Goal: Answer question/provide support

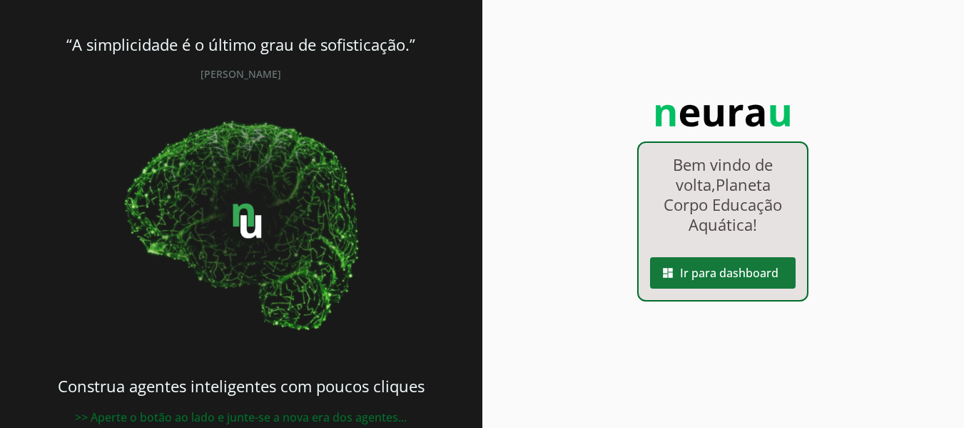
click at [722, 280] on span at bounding box center [723, 273] width 146 height 34
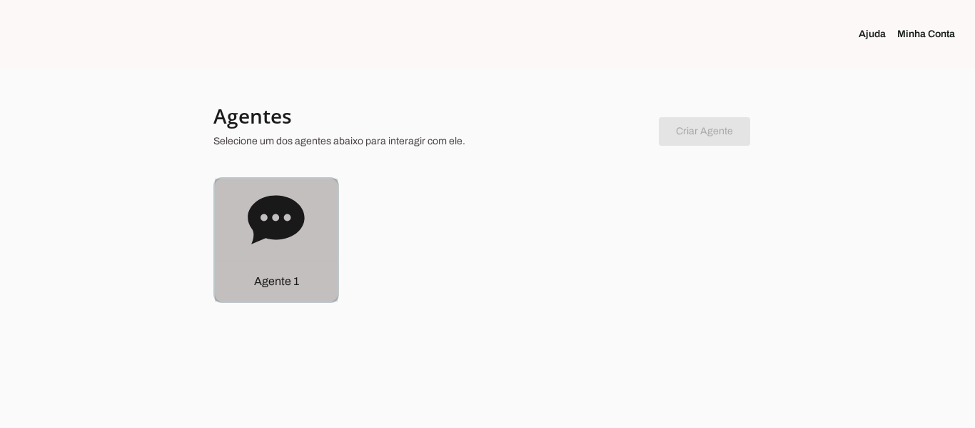
click at [256, 284] on p "Agente 1" at bounding box center [276, 281] width 45 height 17
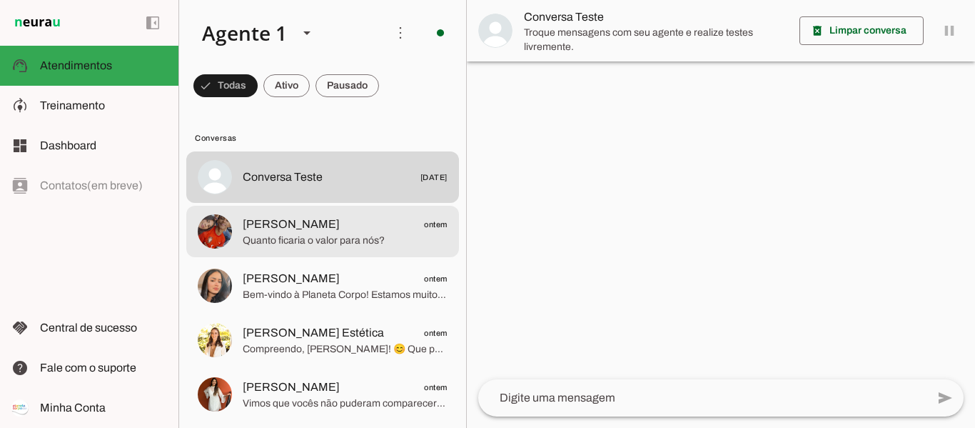
click at [281, 221] on span "[PERSON_NAME]" at bounding box center [291, 224] width 97 height 17
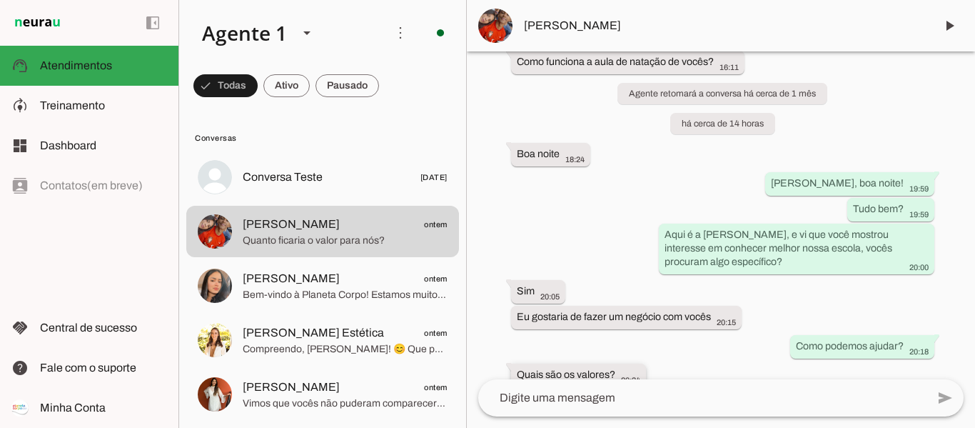
scroll to position [106, 0]
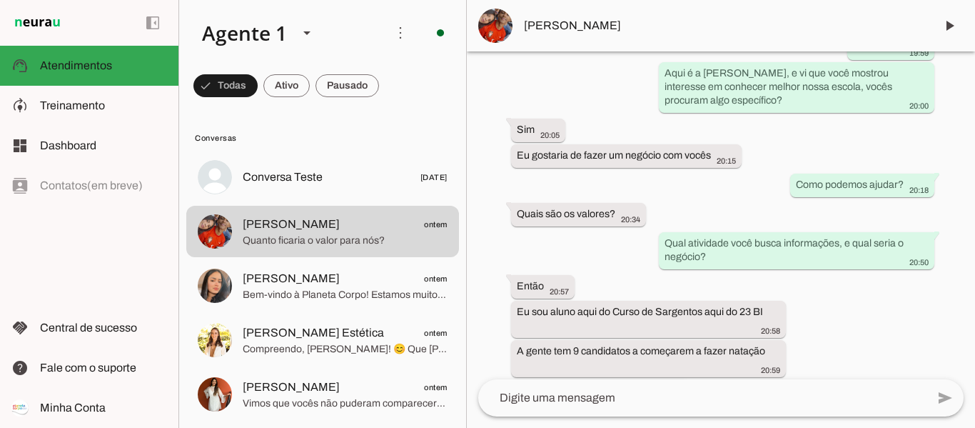
scroll to position [320, 0]
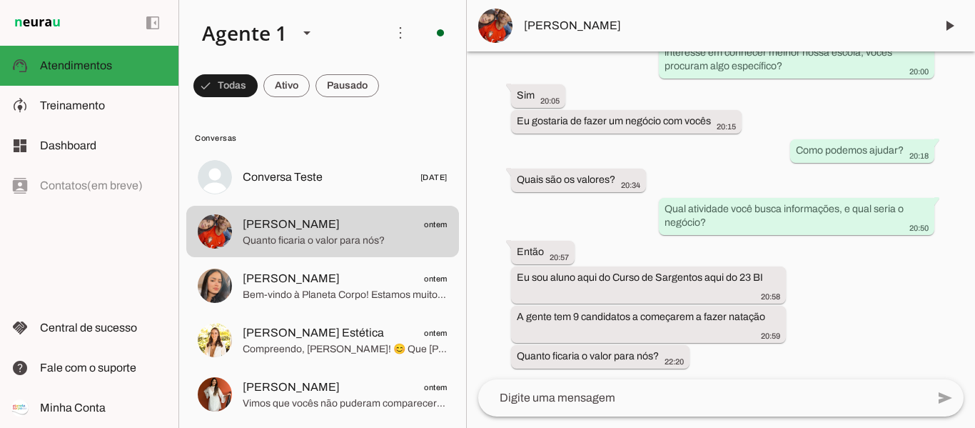
click at [679, 391] on textarea at bounding box center [702, 397] width 448 height 17
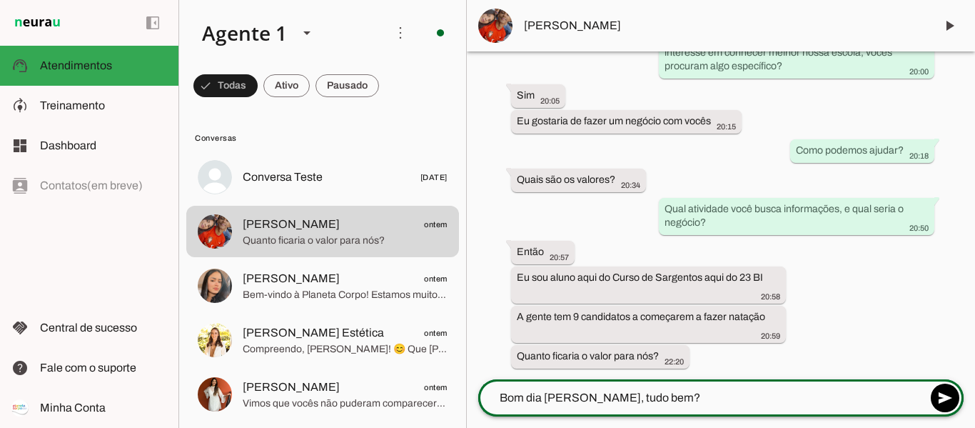
type textarea "Bom dia Lucas, tudo bem?"
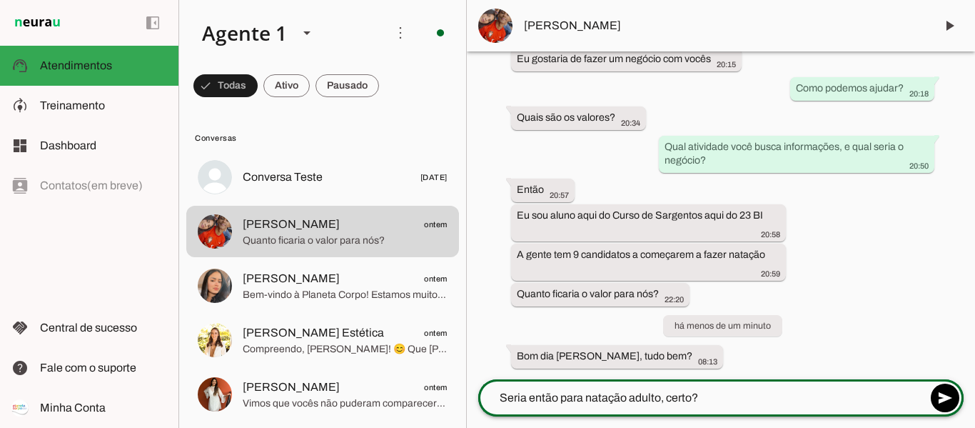
type textarea "Seria então para natação adulto, certo?"
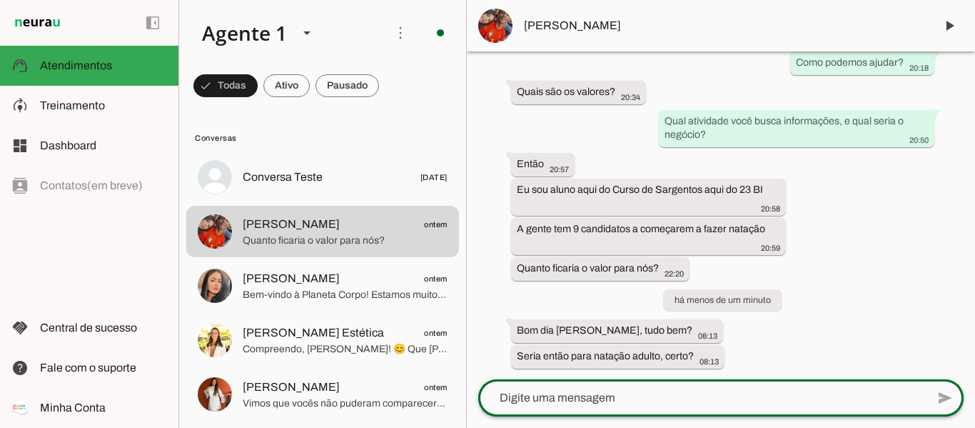
type textarea "V"
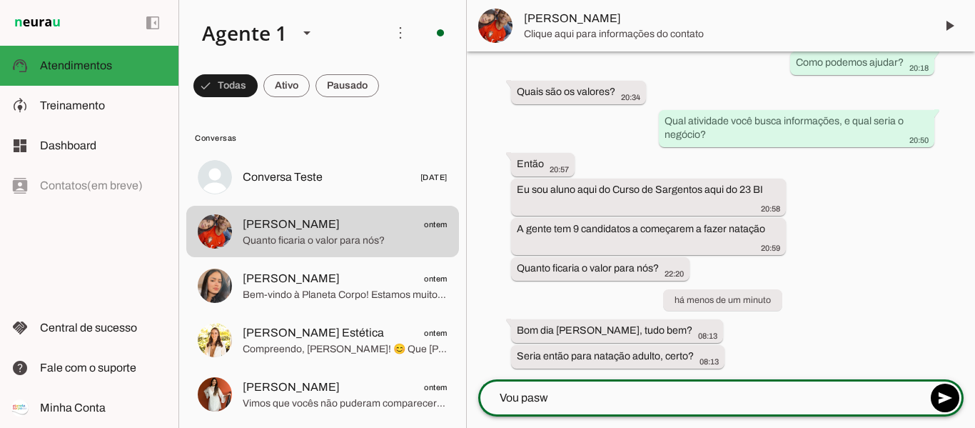
scroll to position [0, 0]
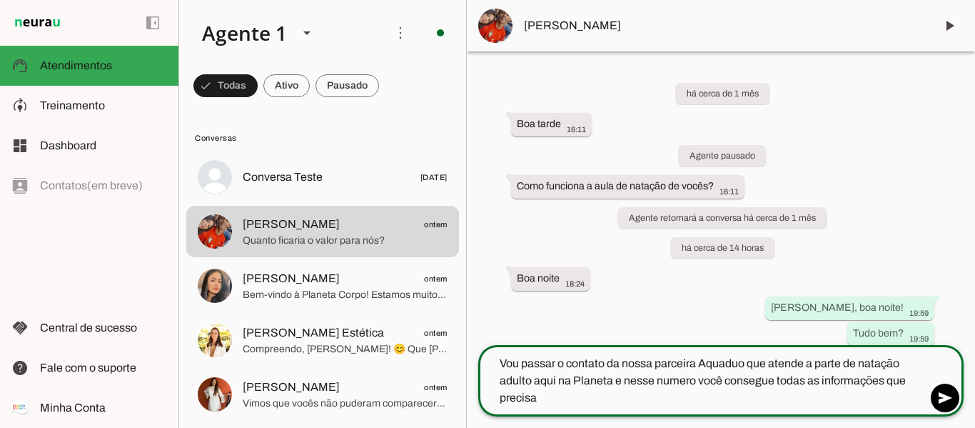
type textarea "Vou passar o contato da nossa parceira Aquaduo que atende a parte de natação ad…"
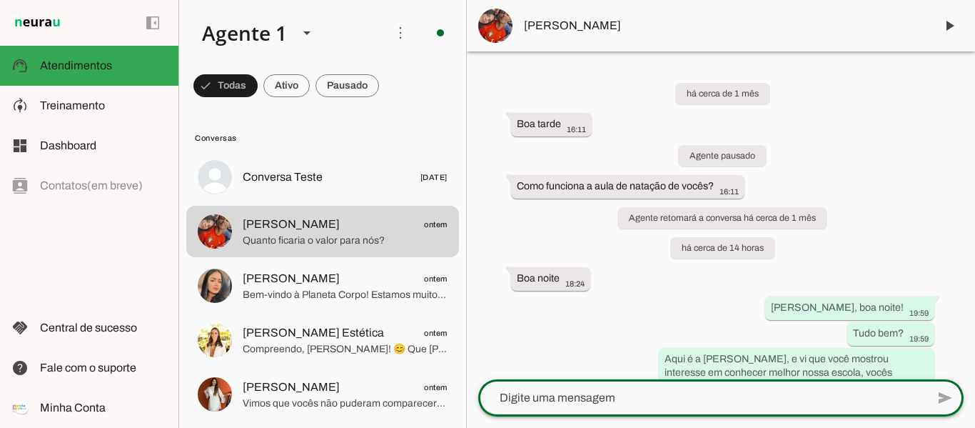
paste textarea "47 9733-9551"
type textarea "47 9733-9551"
type textarea "Professora Daiane e professor Douglas"
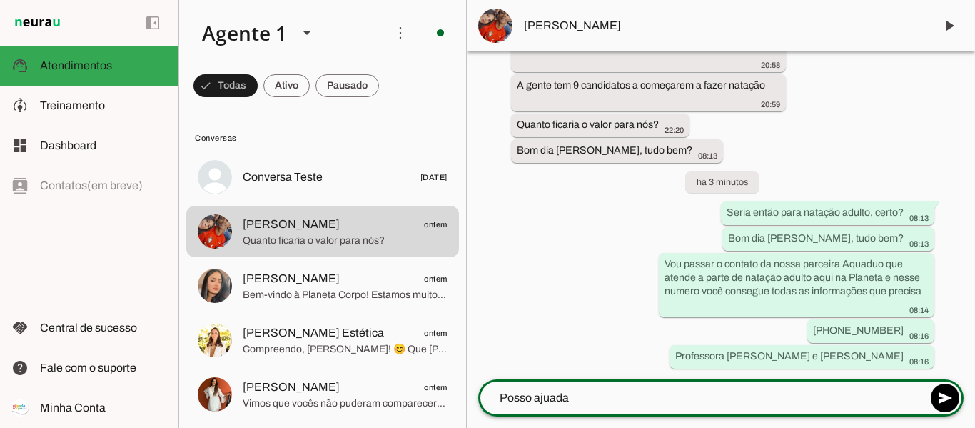
scroll to position [551, 0]
type textarea "Posso ajudar com mais alguma informação?"
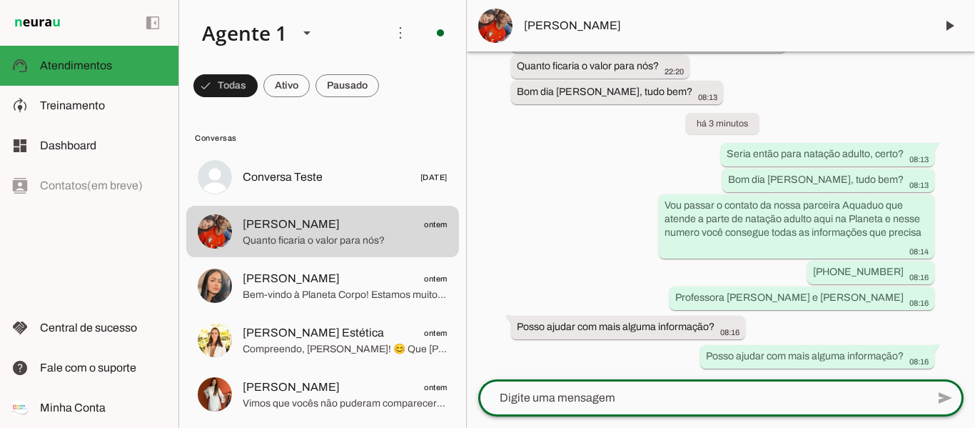
scroll to position [577, 0]
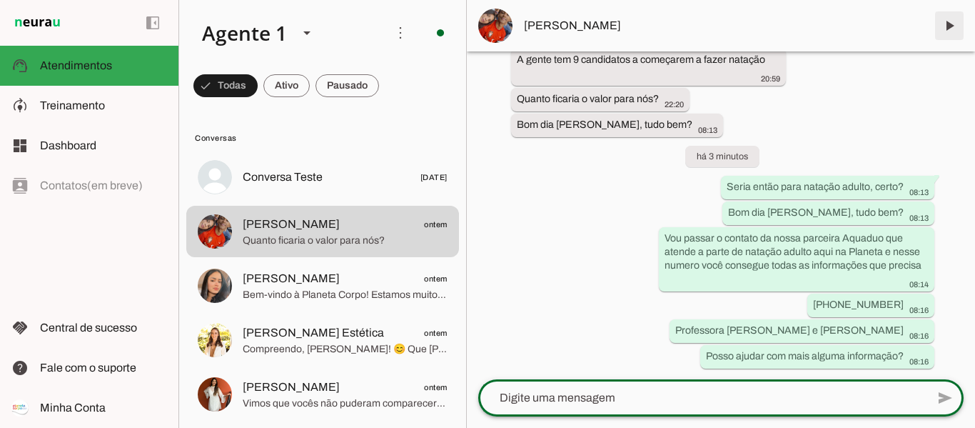
click at [950, 17] on span at bounding box center [949, 26] width 34 height 34
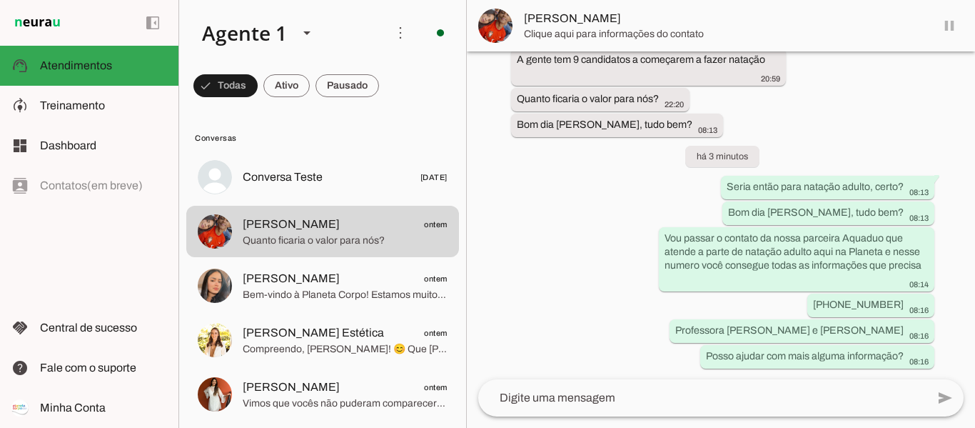
scroll to position [0, 0]
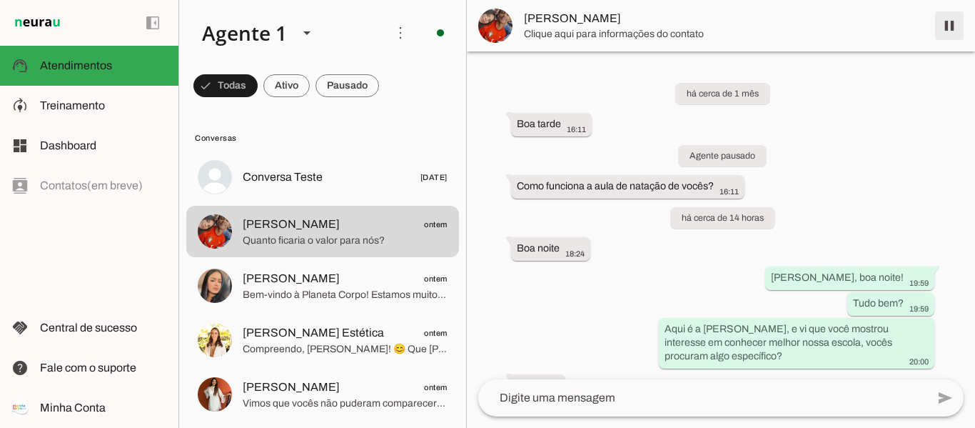
click at [949, 23] on span at bounding box center [949, 26] width 34 height 34
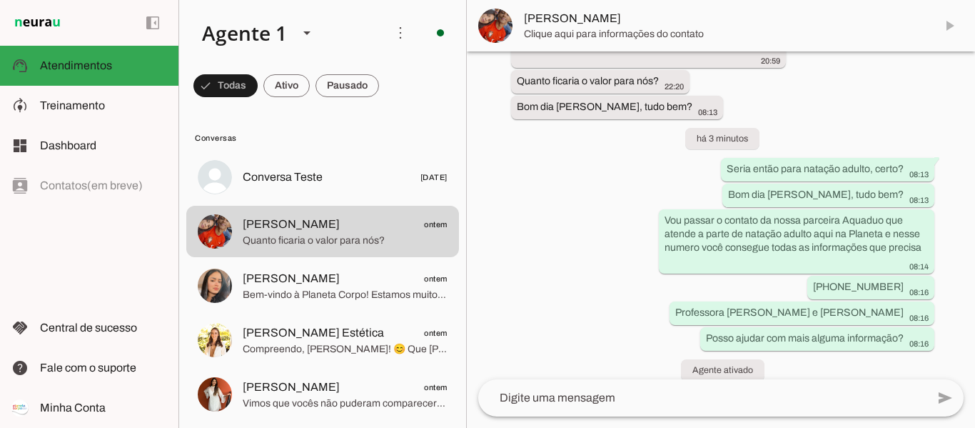
scroll to position [640, 0]
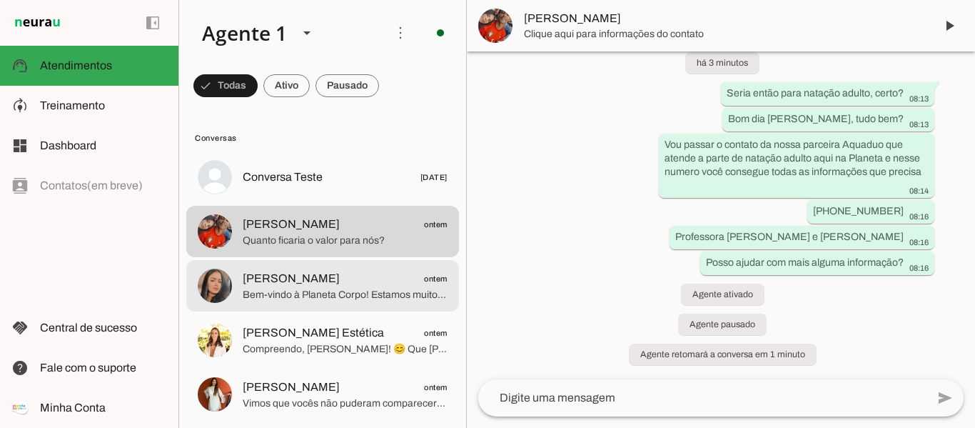
click at [323, 294] on span "Bem-vindo à Planeta Corpo! Estamos muito felizes com seu contato! 😊 💧 A piscina…" at bounding box center [345, 295] width 205 height 14
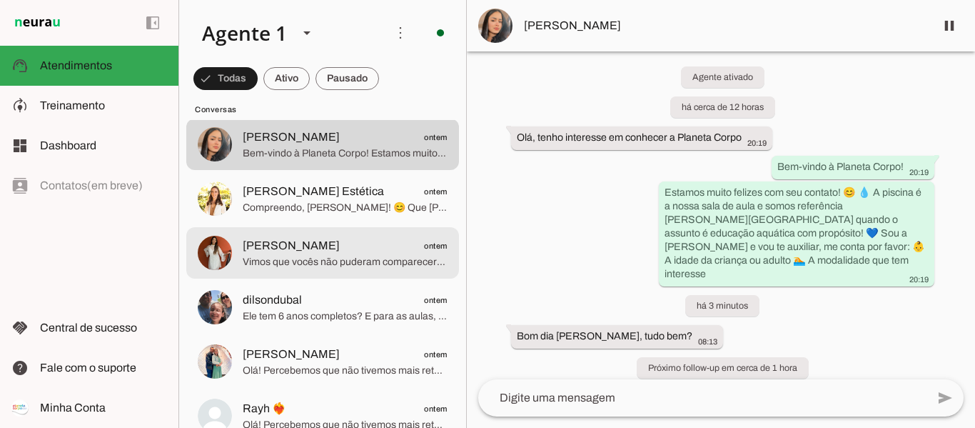
scroll to position [143, 0]
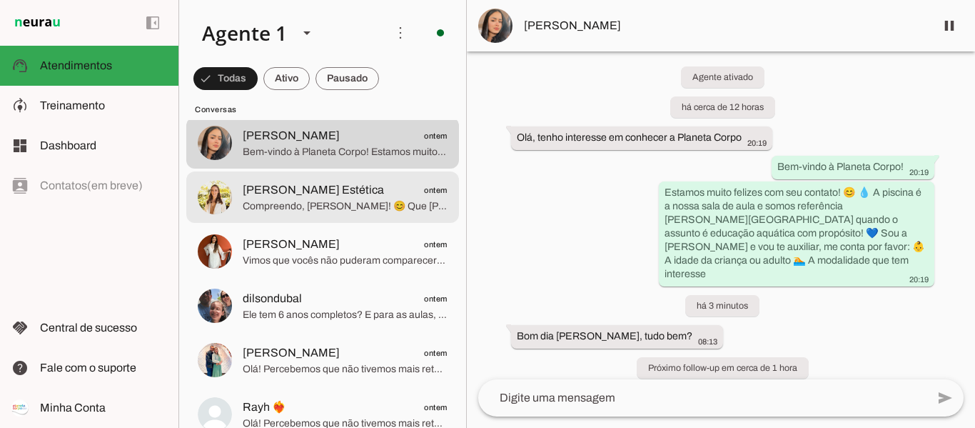
click at [359, 205] on span "Compreendo, [PERSON_NAME]! 😊 Que pena que não será possível agora. Mas quero te…" at bounding box center [345, 206] width 205 height 14
